Goal: Task Accomplishment & Management: Manage account settings

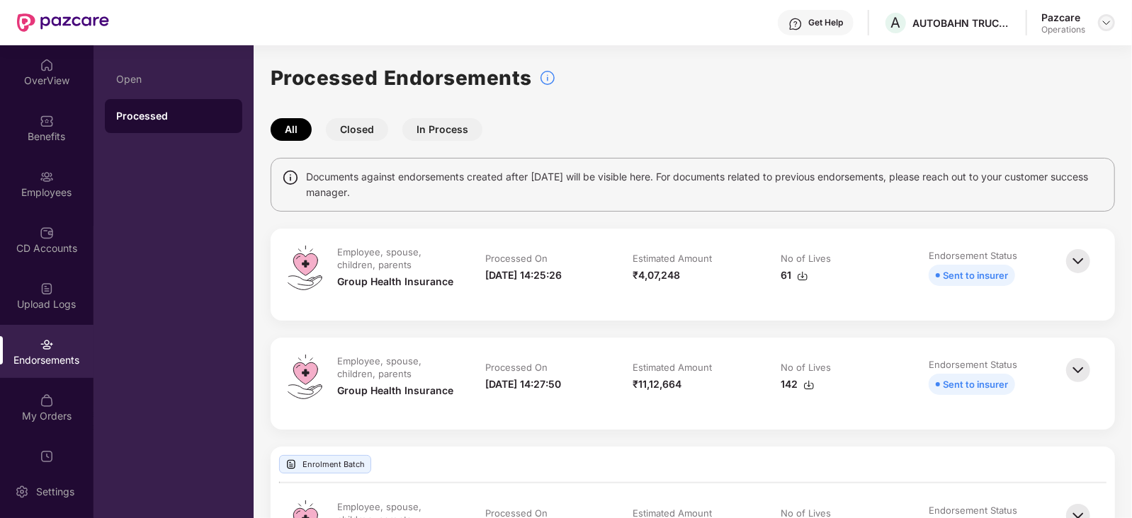
click at [1109, 23] on img at bounding box center [1106, 22] width 11 height 11
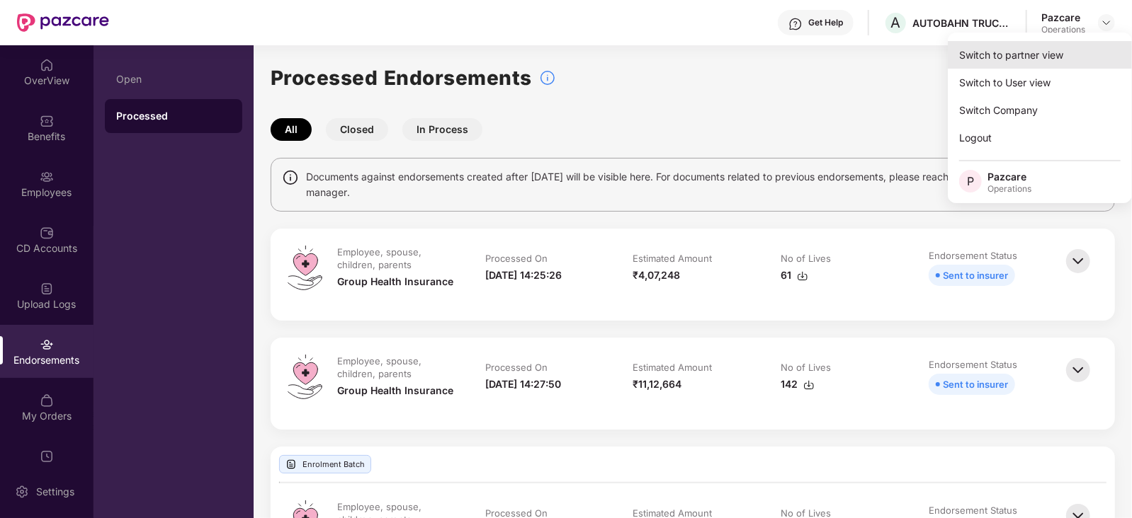
click at [1007, 43] on div "Switch to partner view" at bounding box center [1040, 55] width 184 height 28
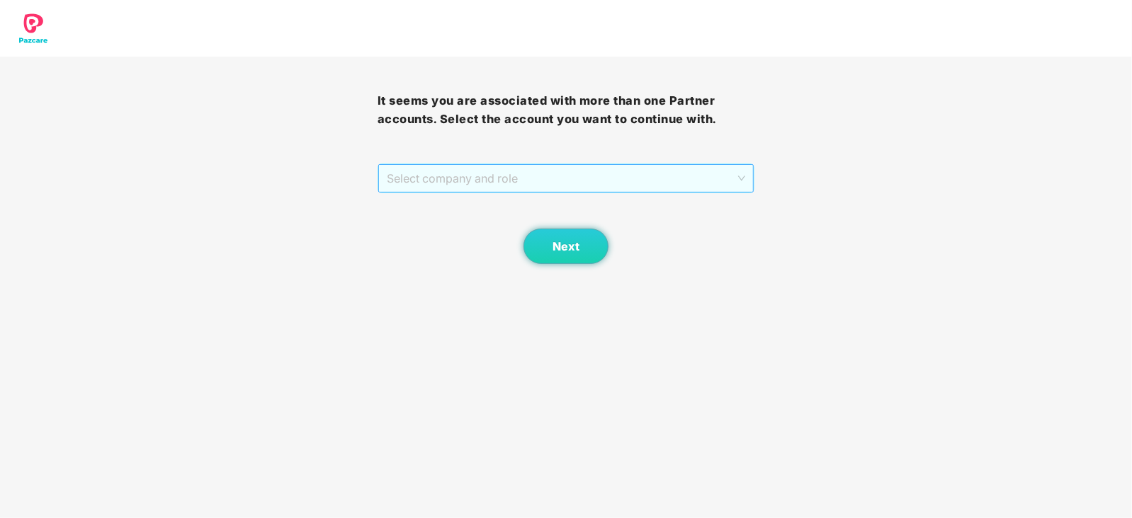
click at [491, 183] on span "Select company and role" at bounding box center [566, 178] width 359 height 27
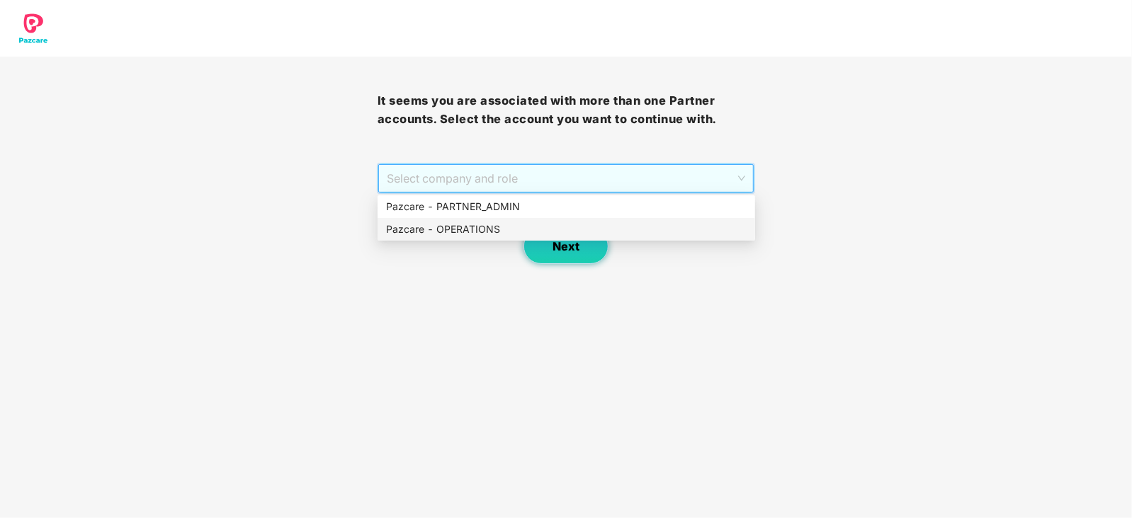
drag, startPoint x: 472, startPoint y: 227, endPoint x: 547, endPoint y: 252, distance: 78.6
click at [473, 227] on div "Pazcare - OPERATIONS" at bounding box center [566, 230] width 360 height 16
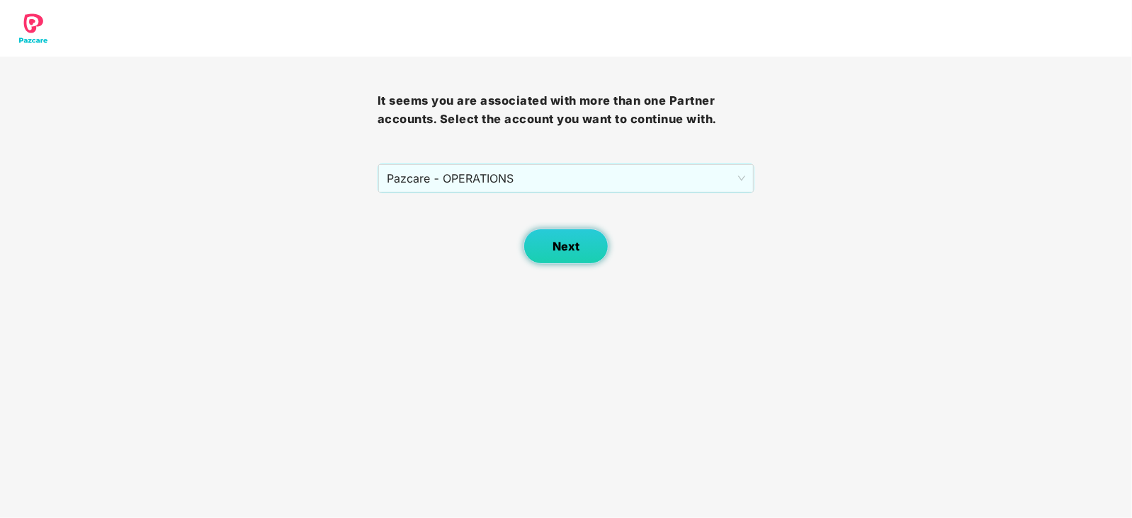
click at [576, 252] on span "Next" at bounding box center [565, 246] width 27 height 13
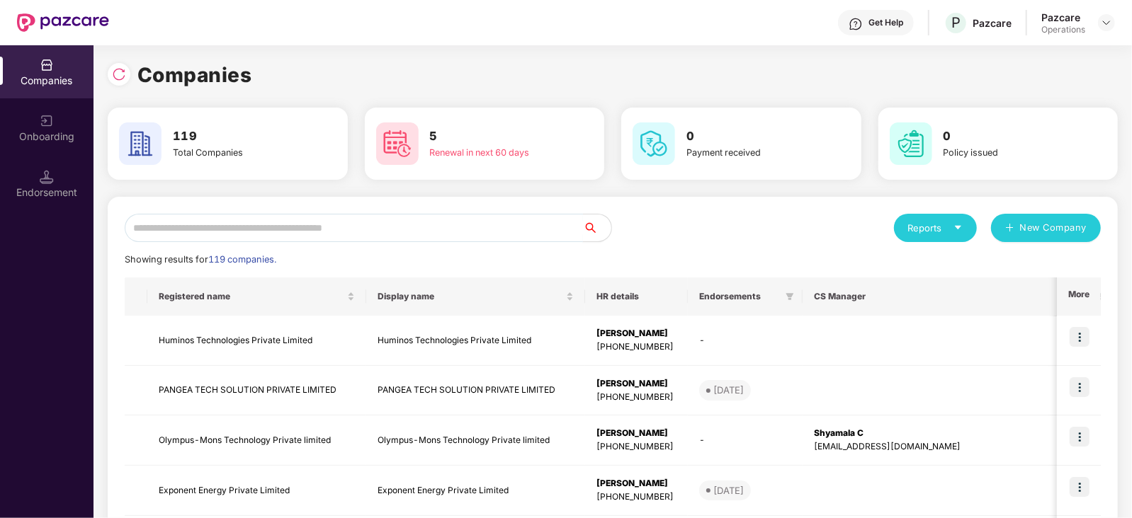
click at [438, 228] on input "text" at bounding box center [354, 228] width 458 height 28
click at [381, 219] on input "text" at bounding box center [354, 228] width 458 height 28
paste input "*********"
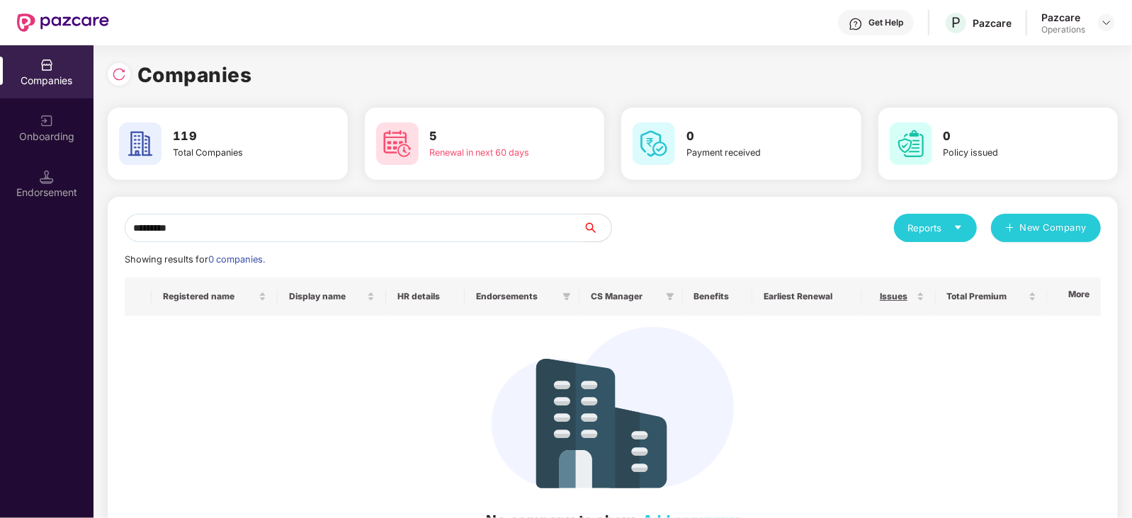
click at [127, 228] on input "*********" at bounding box center [354, 228] width 458 height 28
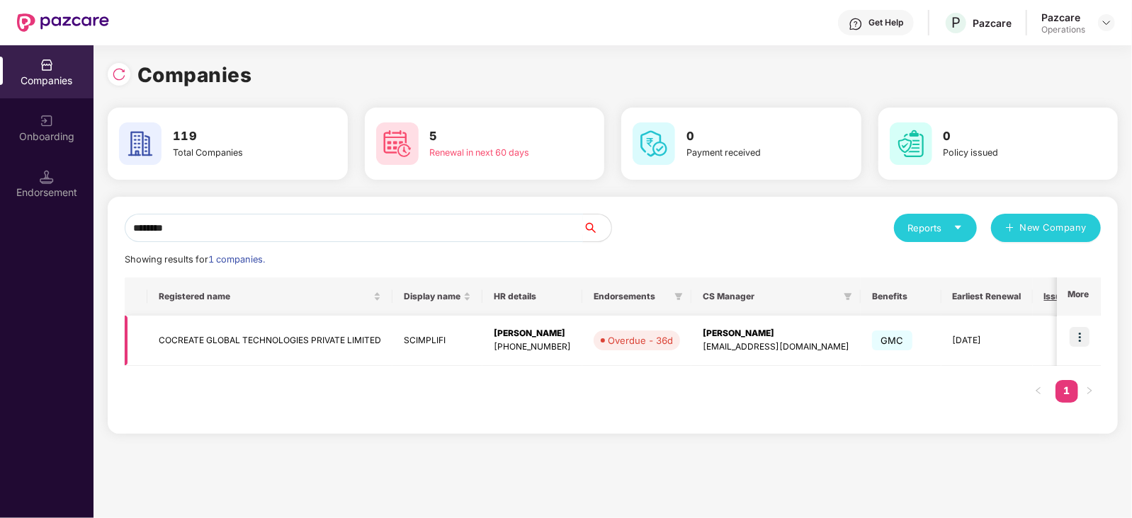
type input "********"
click at [1084, 336] on img at bounding box center [1079, 337] width 20 height 20
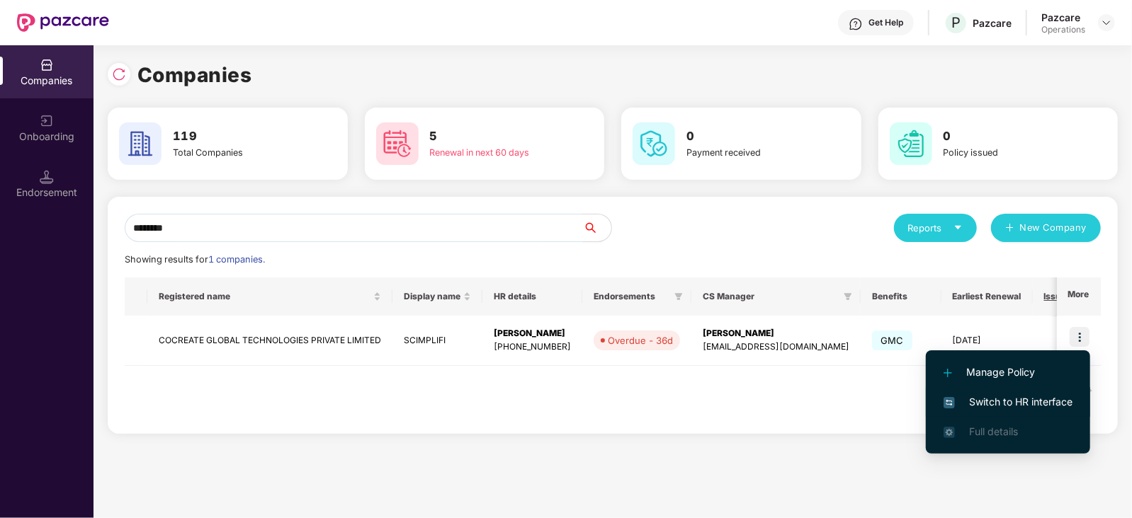
click at [1047, 403] on span "Switch to HR interface" at bounding box center [1007, 402] width 129 height 16
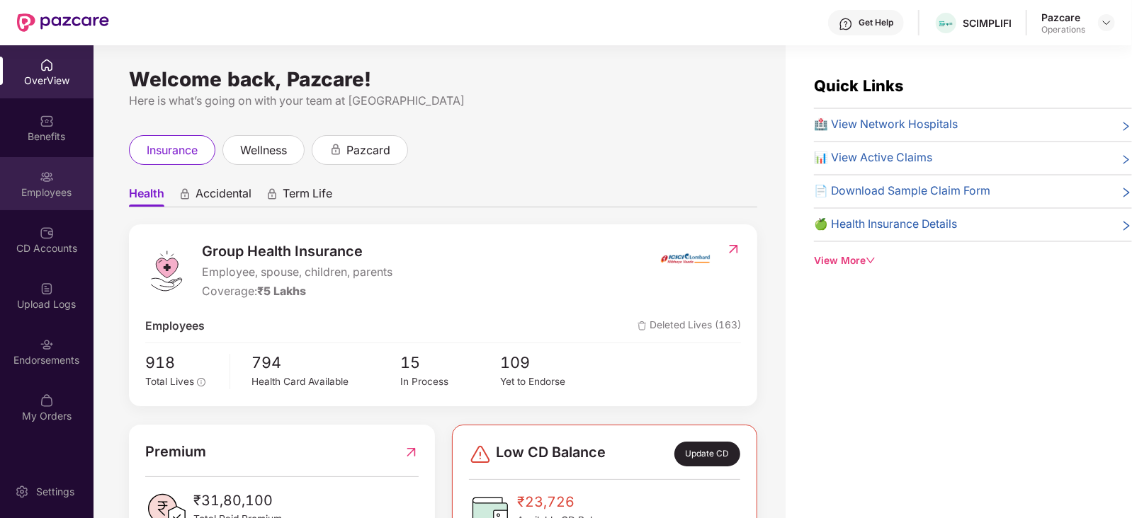
click at [71, 174] on div "Employees" at bounding box center [46, 183] width 93 height 53
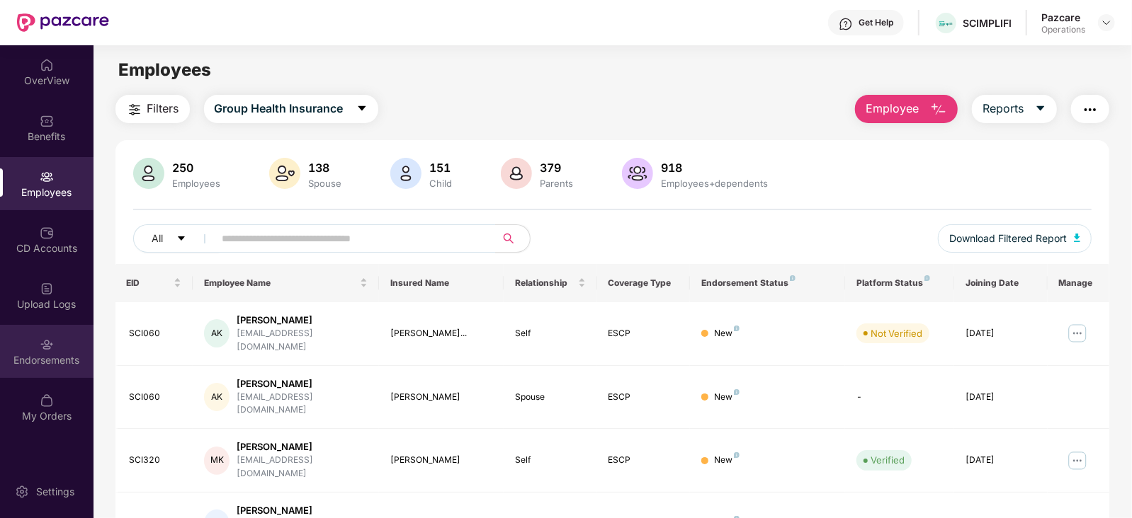
click at [50, 366] on div "Endorsements" at bounding box center [46, 360] width 93 height 14
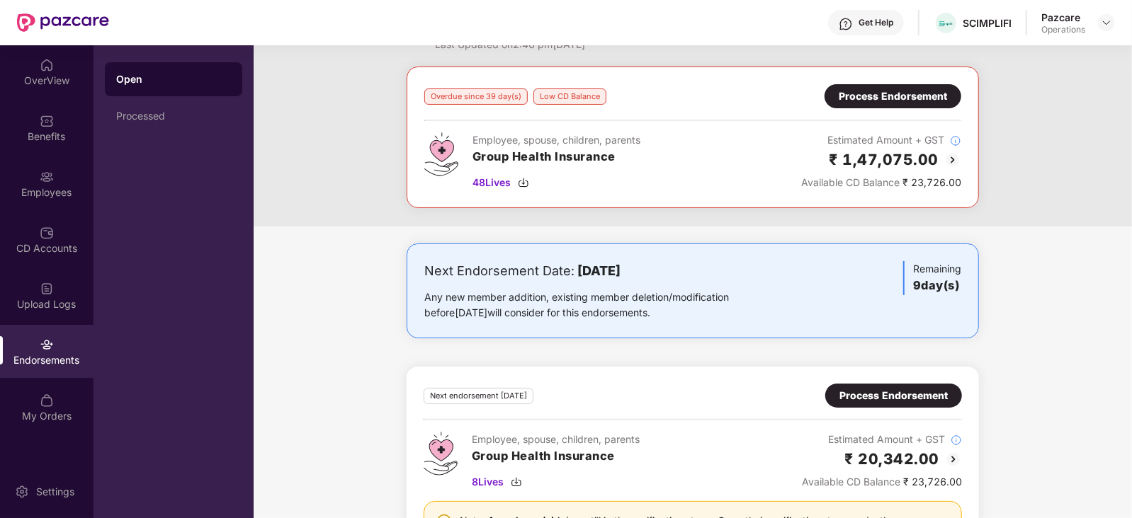
scroll to position [139, 0]
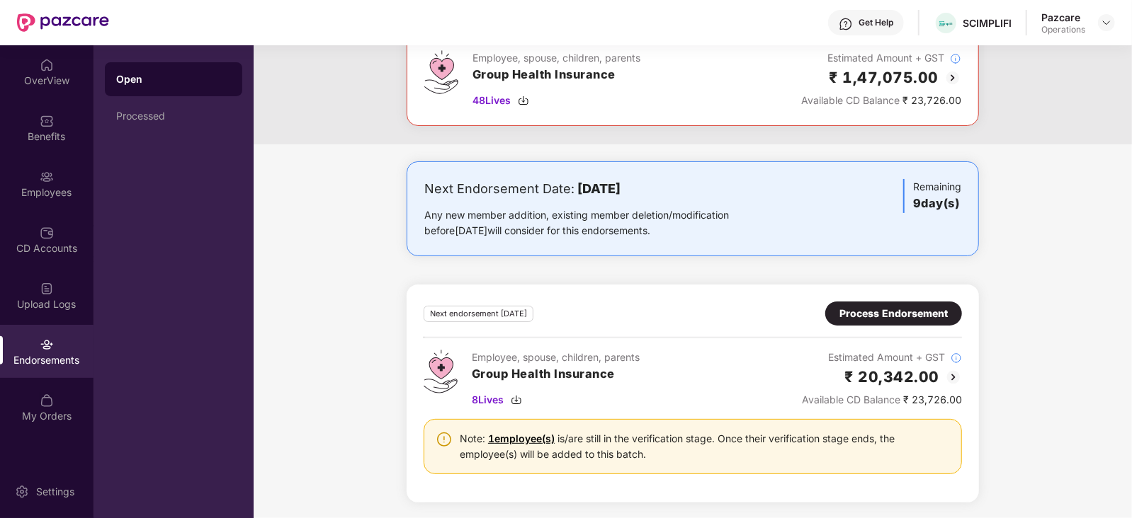
click at [841, 307] on div "Process Endorsement" at bounding box center [893, 314] width 108 height 16
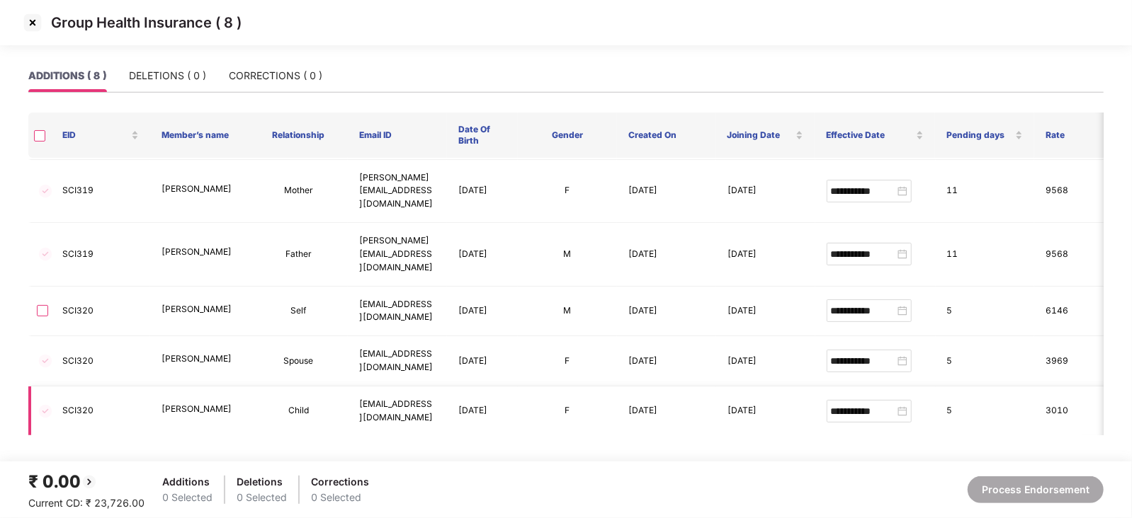
scroll to position [0, 0]
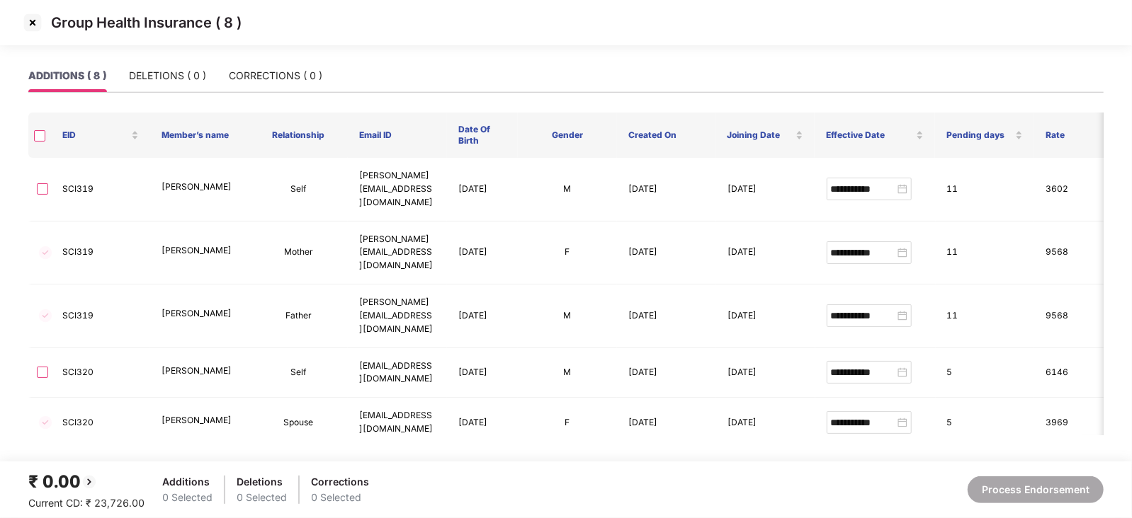
click at [31, 25] on img at bounding box center [32, 22] width 23 height 23
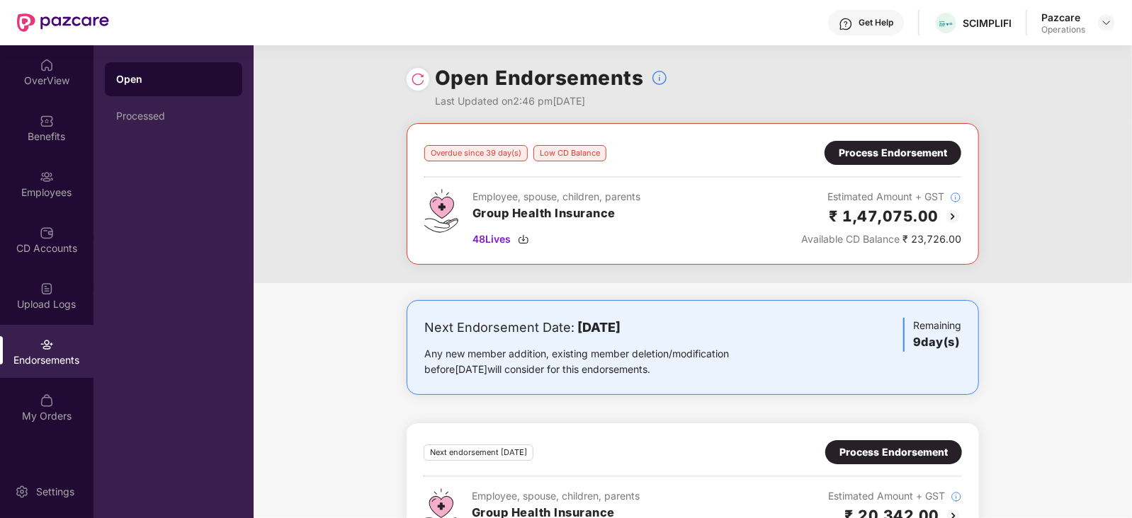
click at [860, 154] on div "Process Endorsement" at bounding box center [893, 153] width 108 height 16
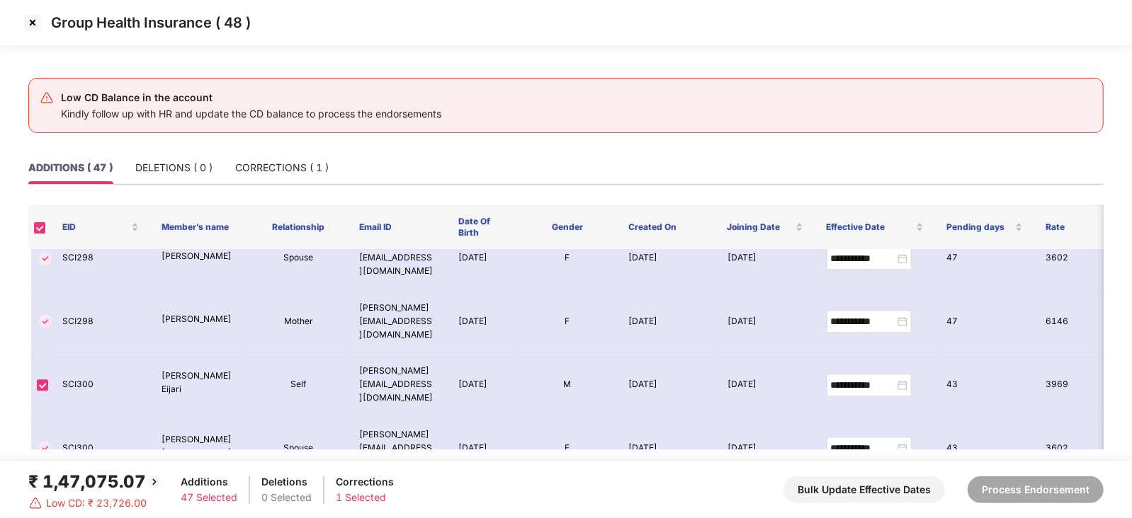
scroll to position [2125, 0]
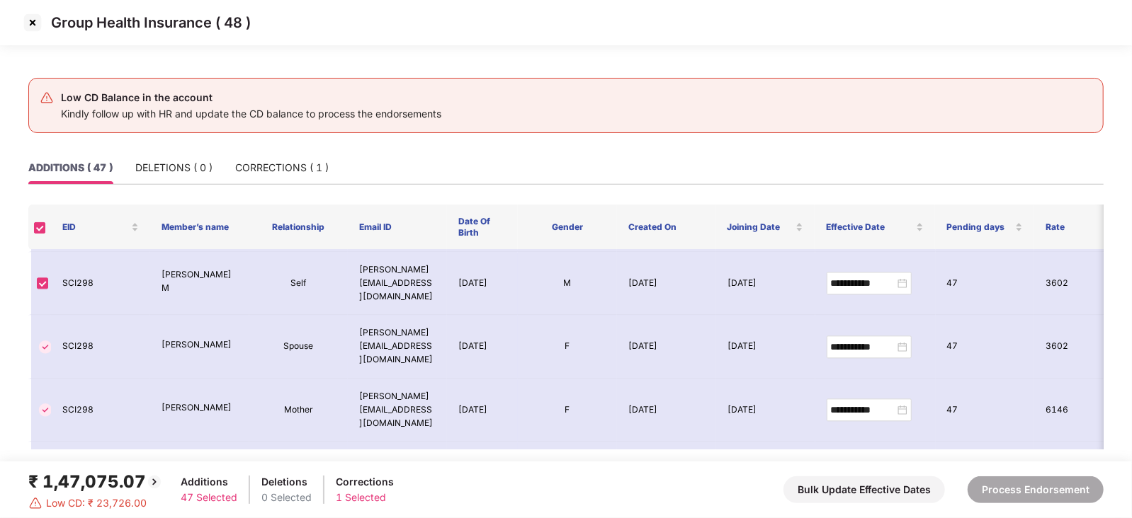
click at [27, 28] on img at bounding box center [32, 22] width 23 height 23
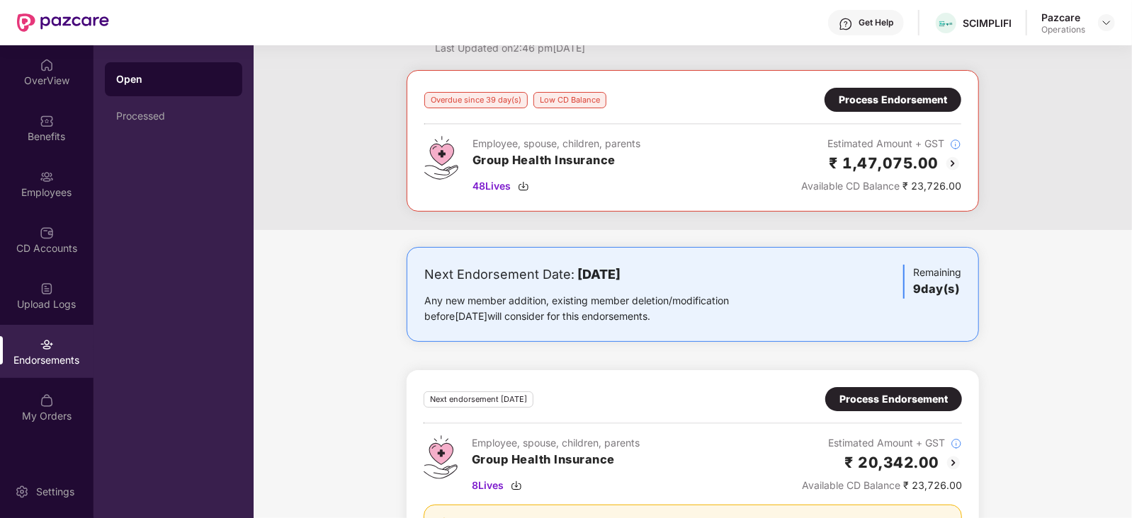
scroll to position [88, 0]
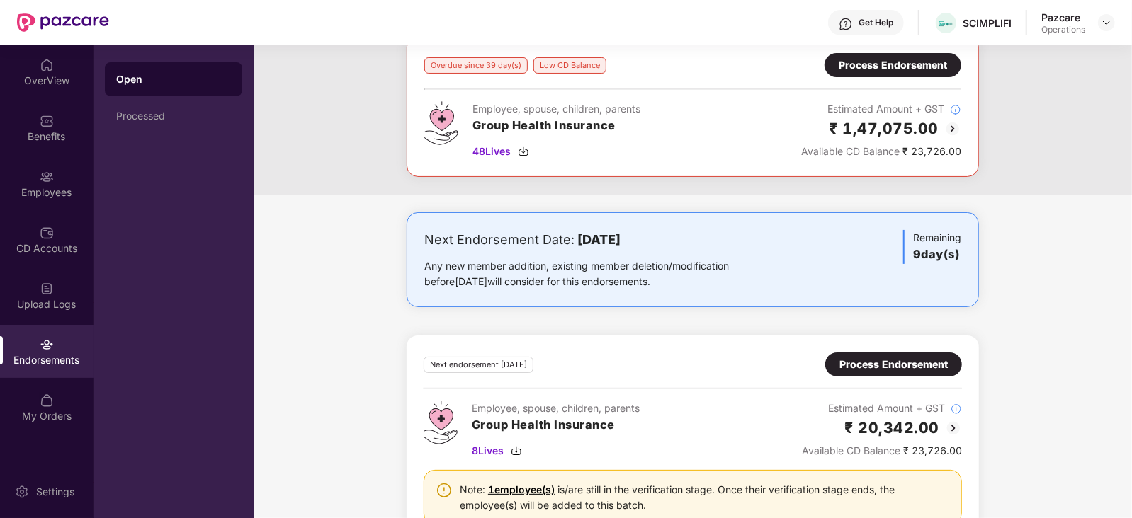
click at [859, 365] on div "Process Endorsement" at bounding box center [893, 365] width 108 height 16
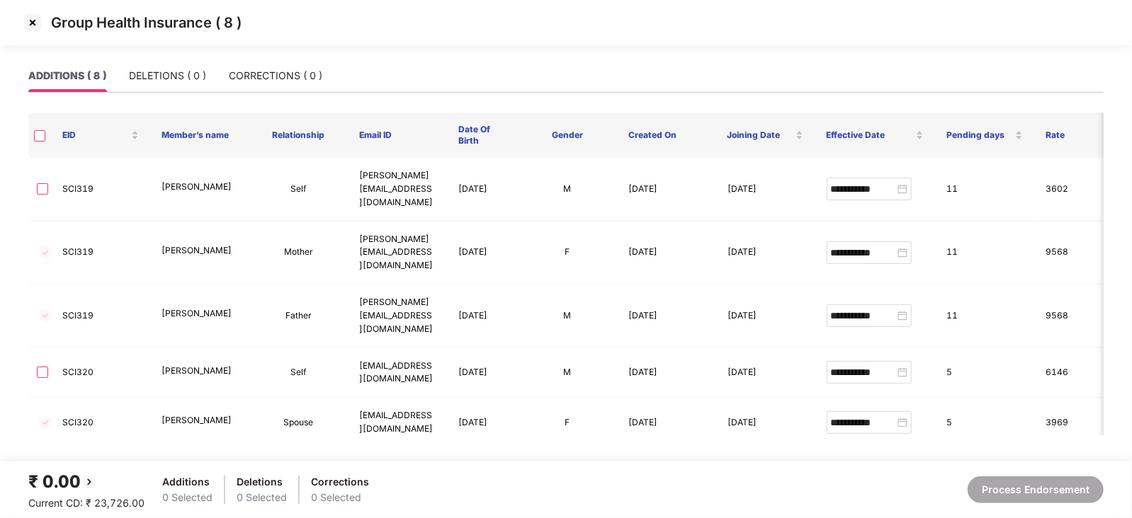
click at [37, 12] on img at bounding box center [32, 22] width 23 height 23
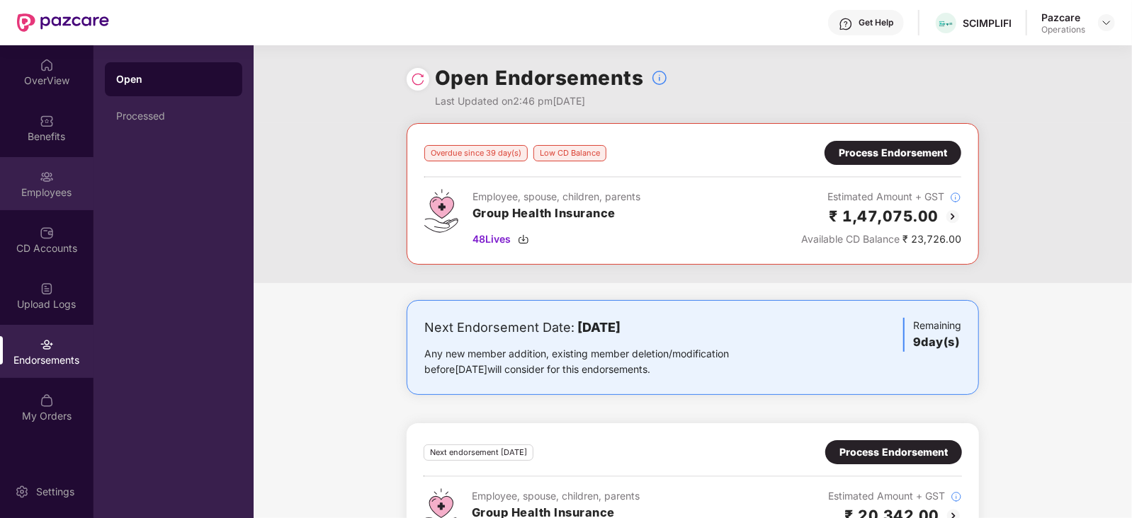
click at [43, 186] on div "Employees" at bounding box center [46, 193] width 93 height 14
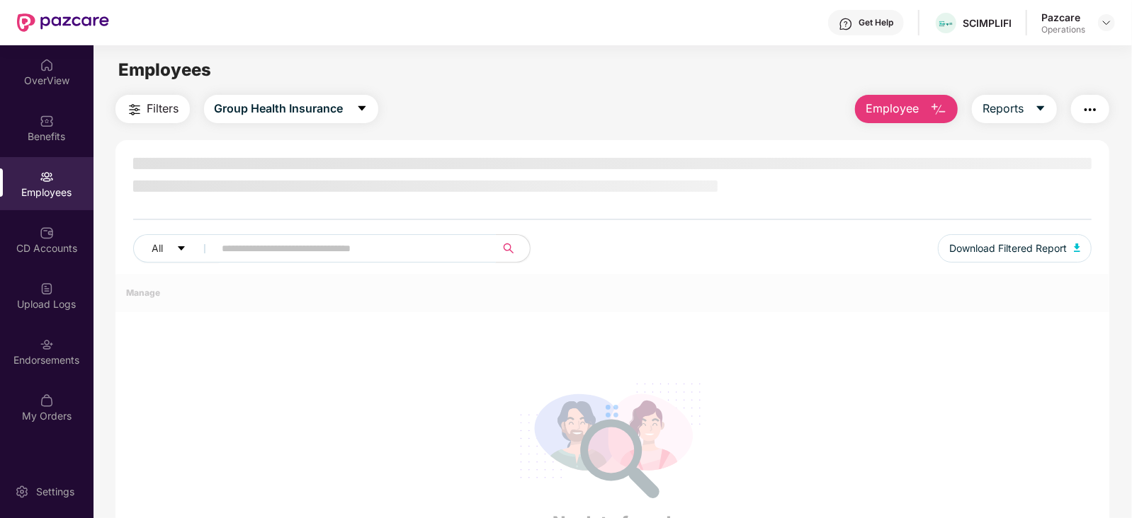
click at [350, 246] on input "text" at bounding box center [349, 248] width 254 height 21
paste input "******"
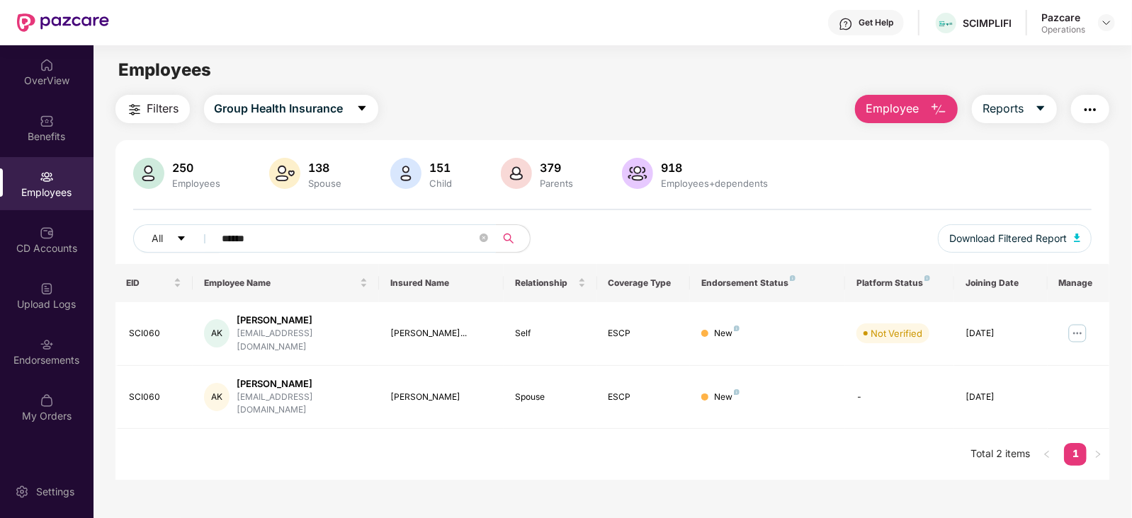
type input "******"
